Goal: Task Accomplishment & Management: Use online tool/utility

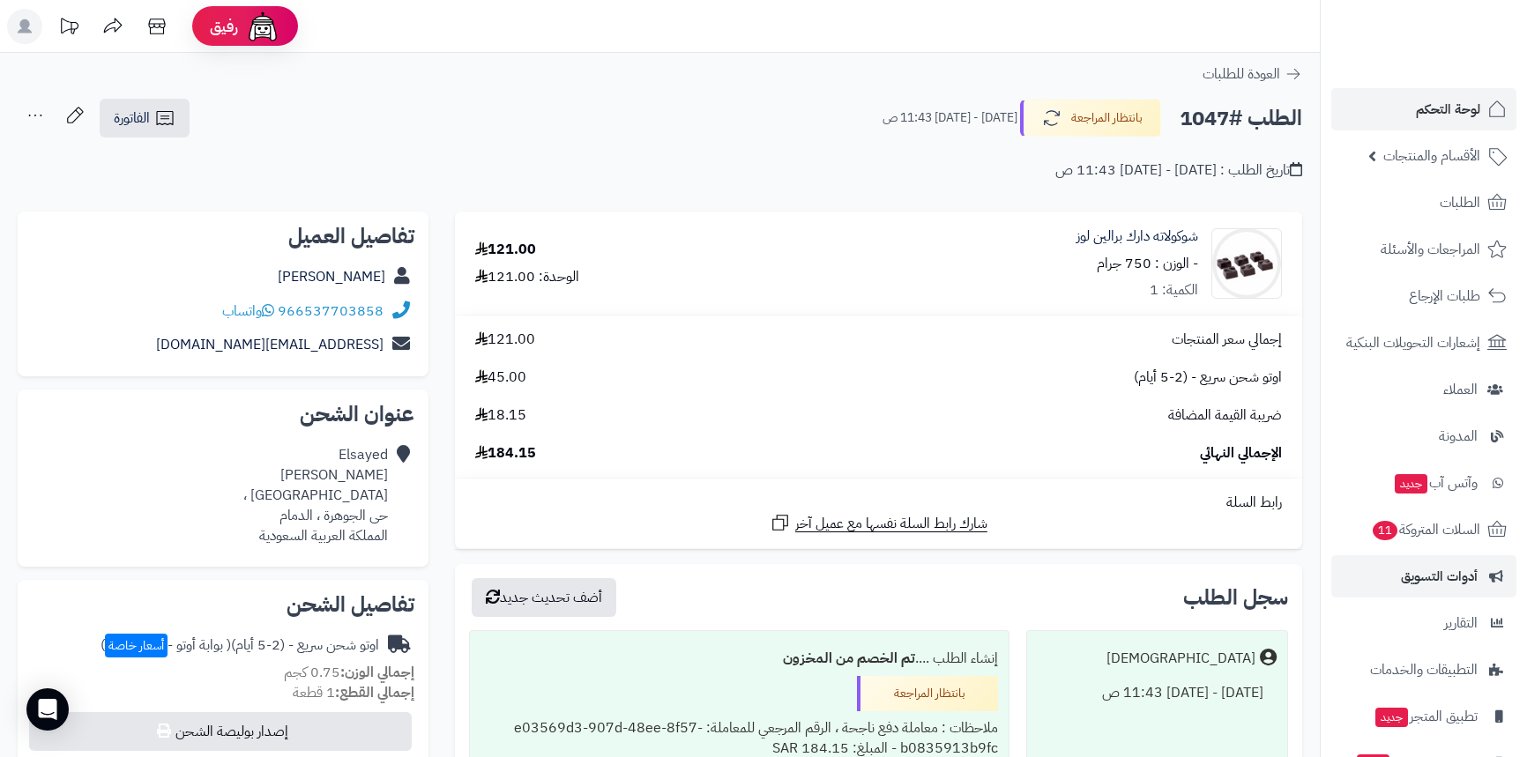
scroll to position [240, 0]
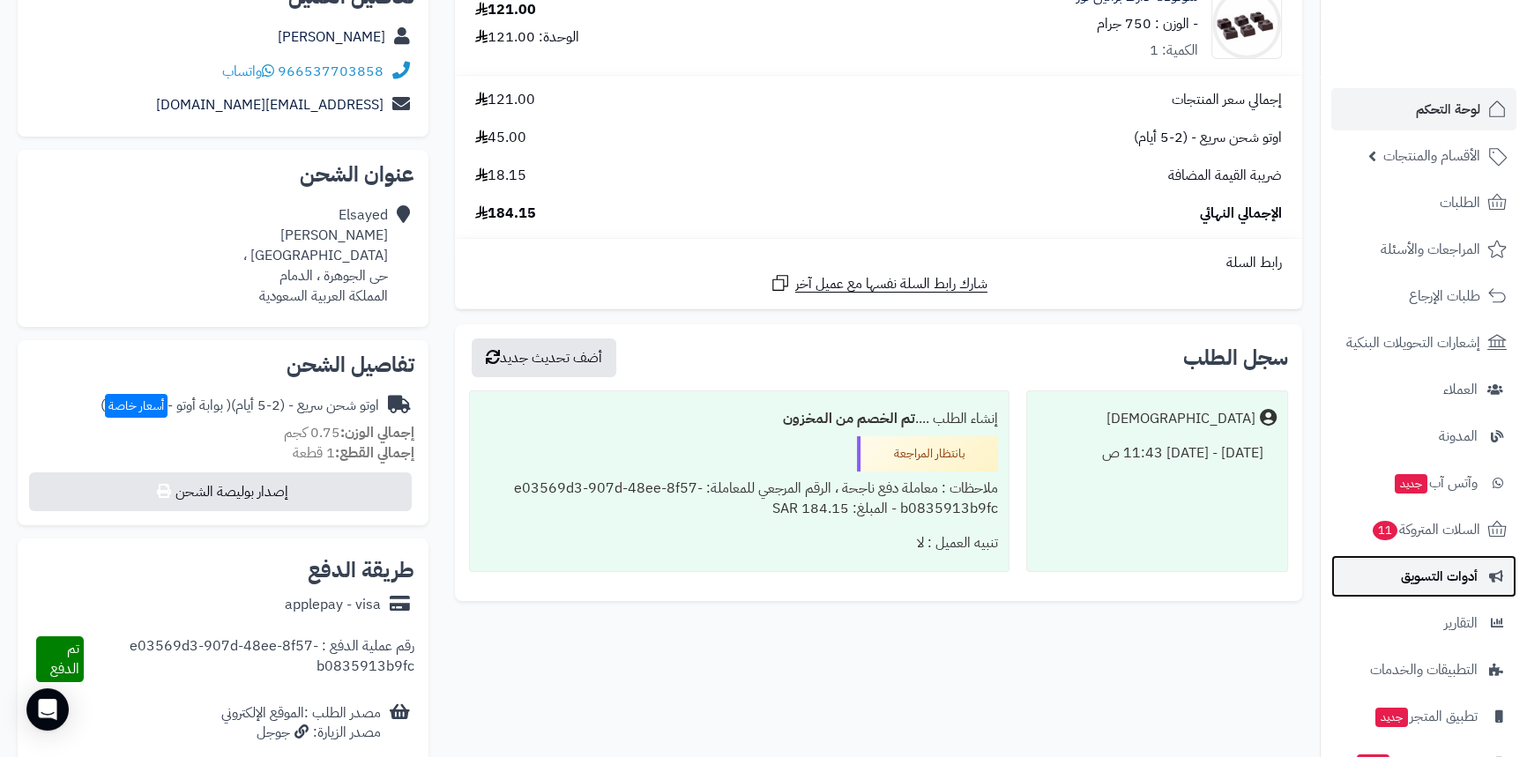
click at [1452, 582] on span "أدوات التسويق" at bounding box center [1439, 576] width 77 height 25
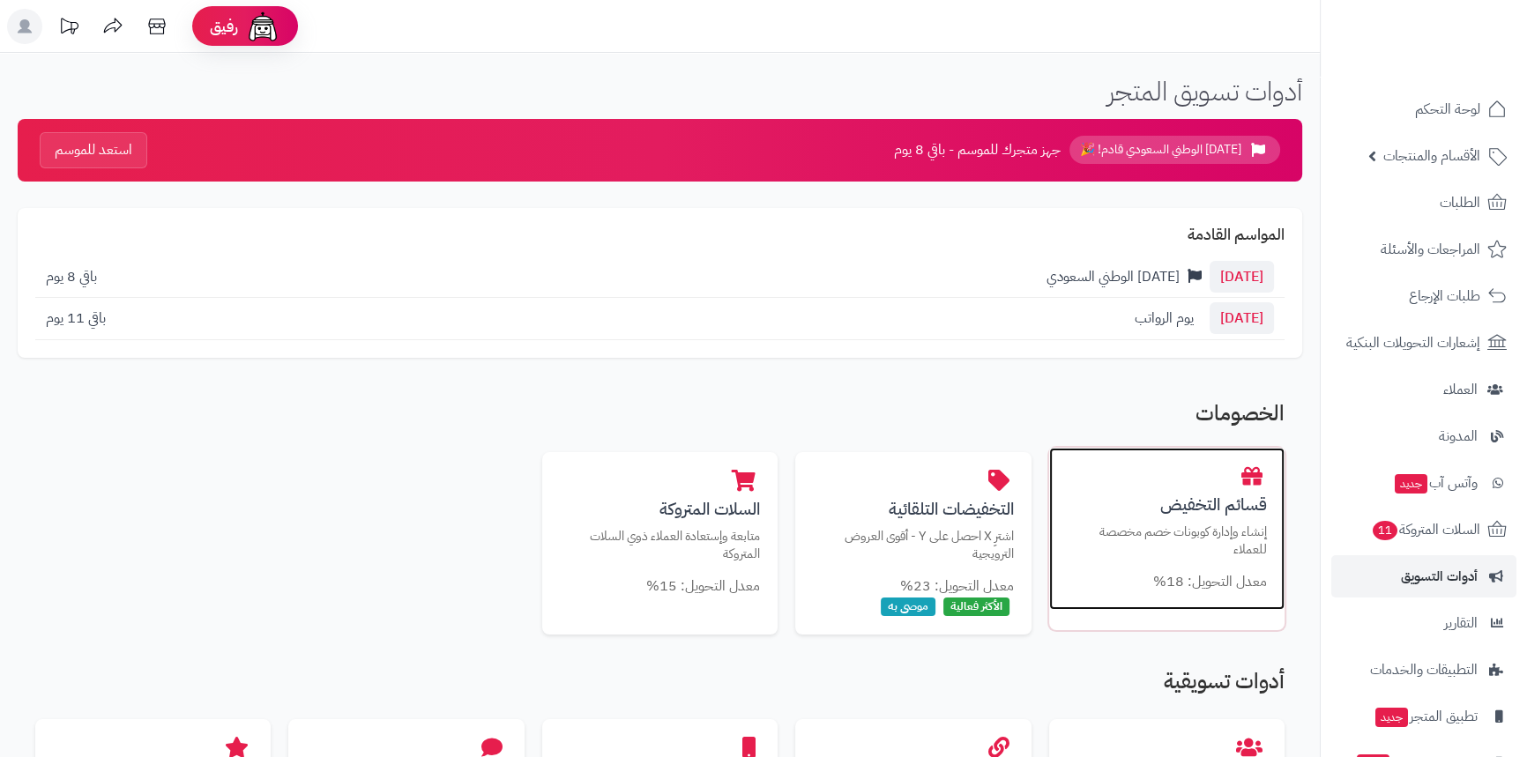
click at [1165, 511] on h3 "قسائم التخفيض" at bounding box center [1167, 504] width 200 height 19
